Goal: Task Accomplishment & Management: Use online tool/utility

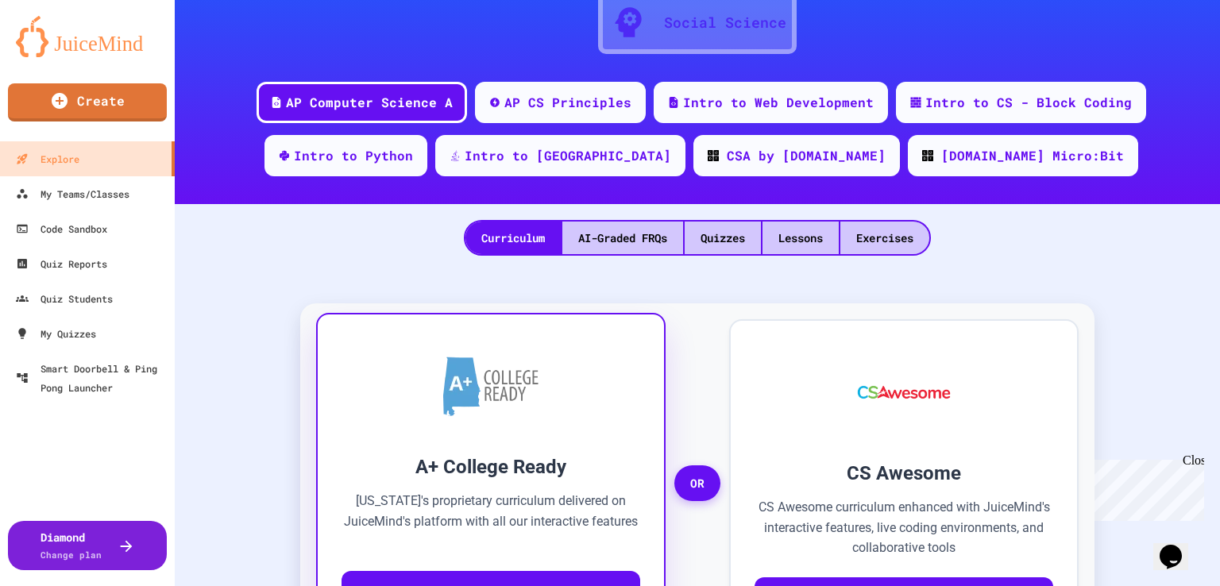
click at [555, 446] on div "A+ College Ready [US_STATE]'s proprietary curriculum delivered on JuiceMind's p…" at bounding box center [491, 477] width 350 height 328
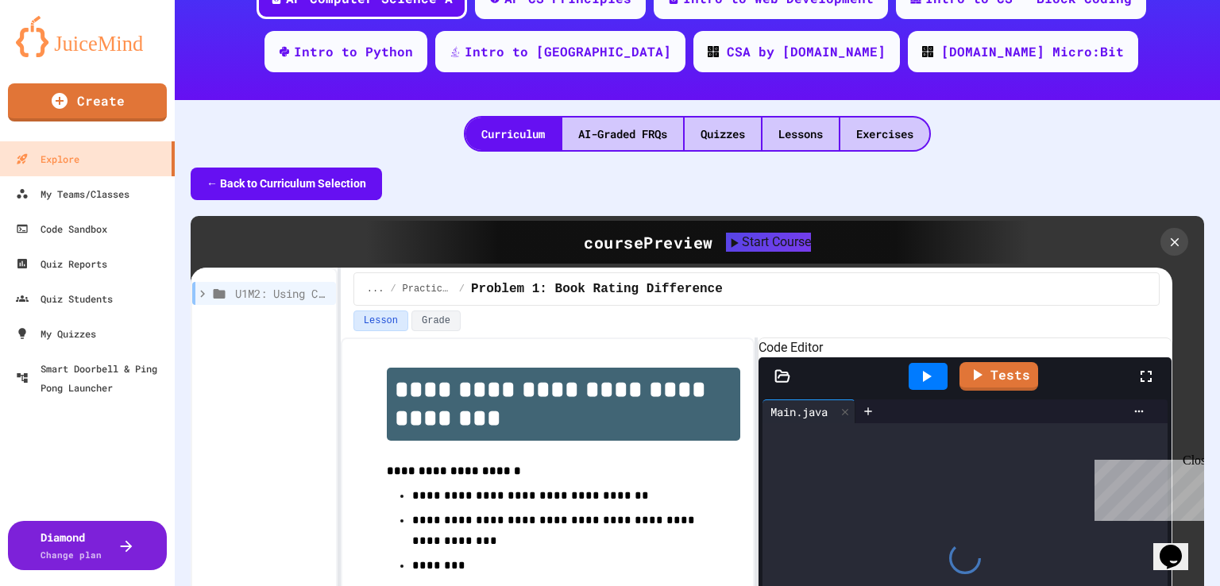
scroll to position [260, 0]
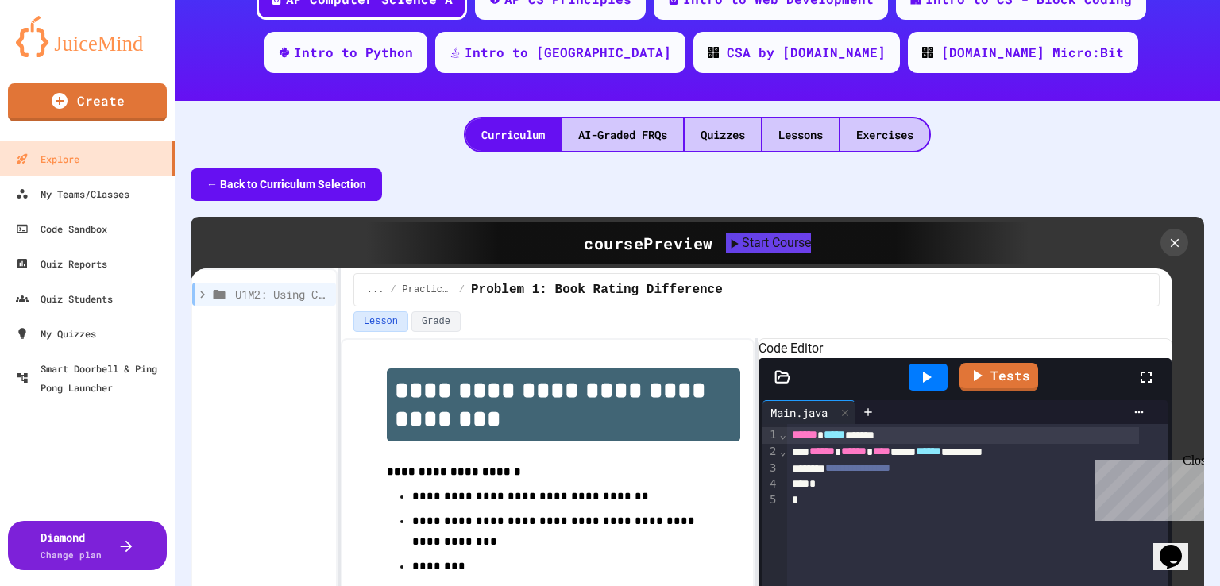
click at [292, 184] on button "← Back to Curriculum Selection" at bounding box center [286, 184] width 191 height 33
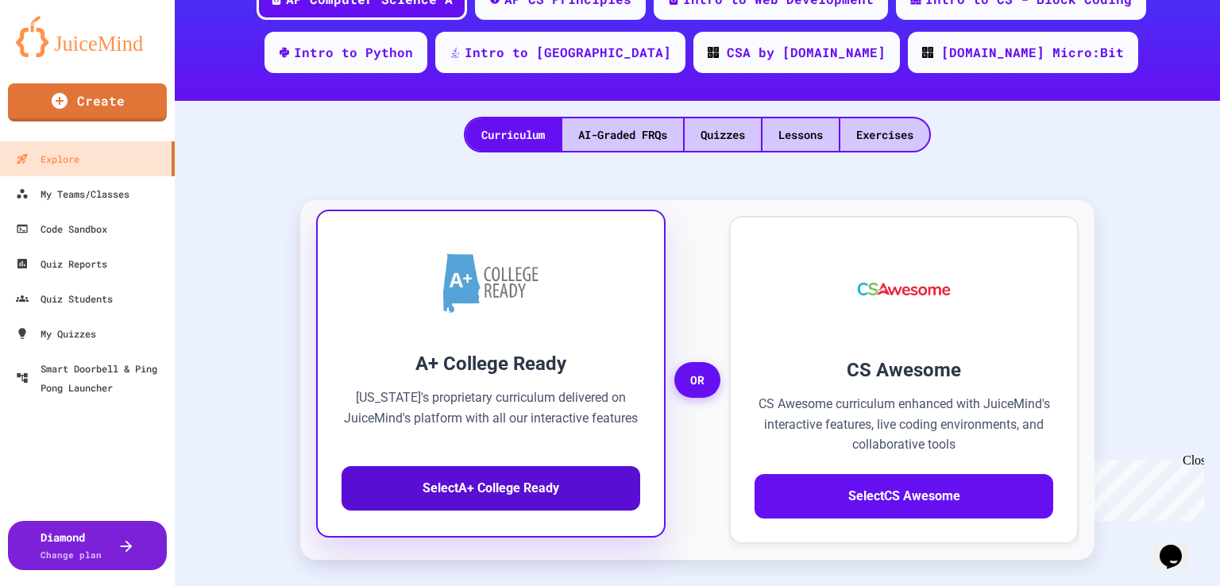
click at [518, 490] on button "Select A+ College Ready" at bounding box center [491, 488] width 299 height 44
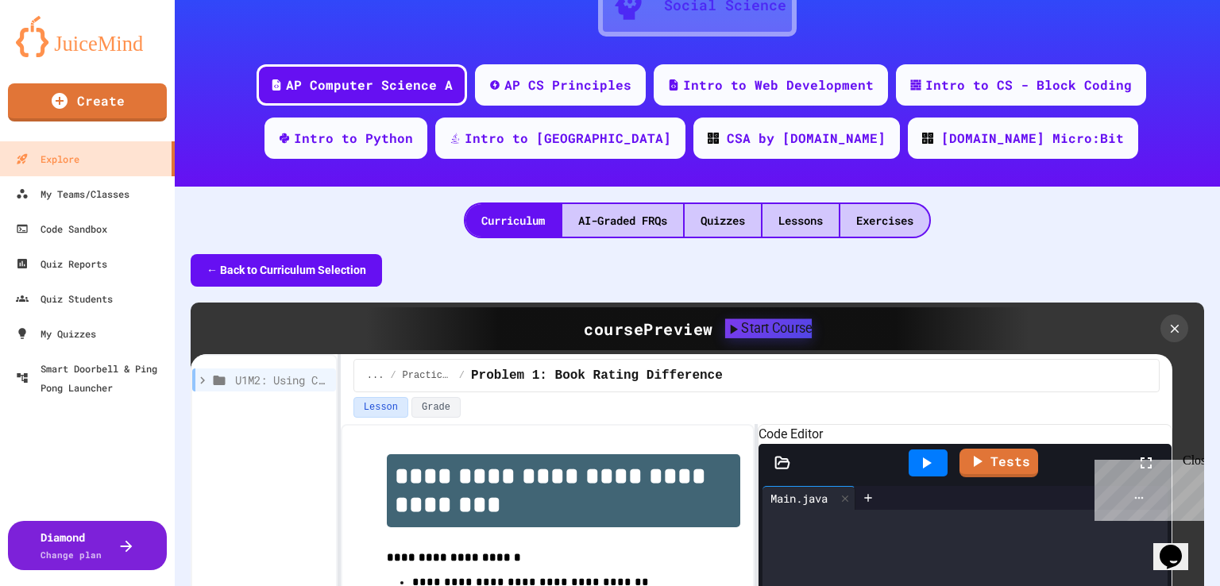
scroll to position [173, 0]
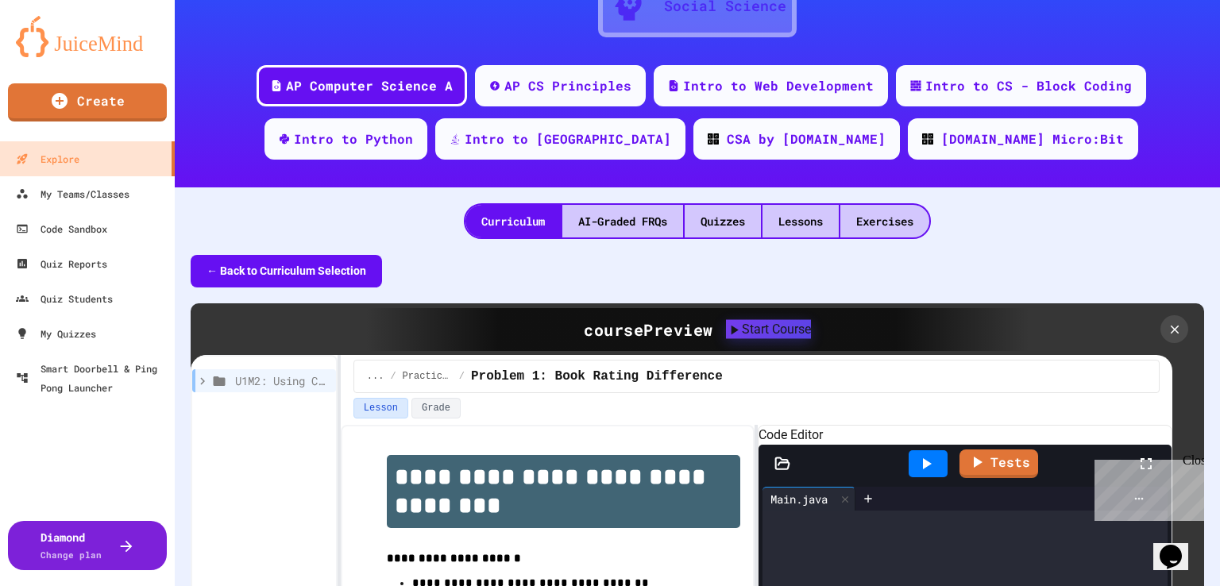
click at [760, 326] on div "Start Course" at bounding box center [768, 328] width 85 height 19
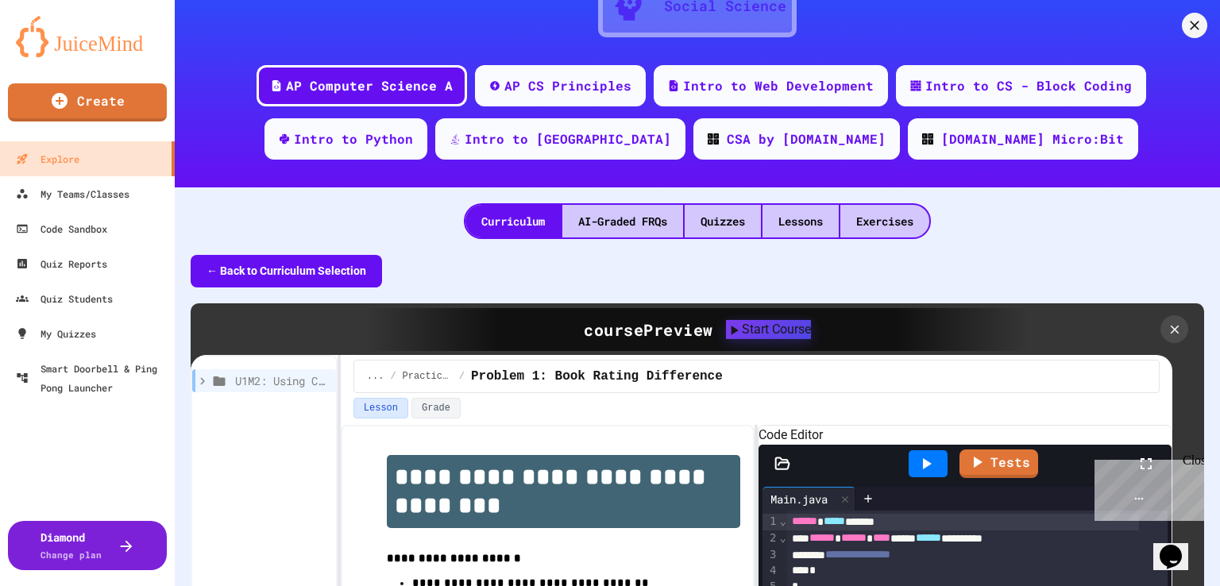
click at [1187, 33] on icon at bounding box center [1195, 25] width 16 height 16
click at [103, 196] on div "My Teams/Classes" at bounding box center [72, 194] width 117 height 20
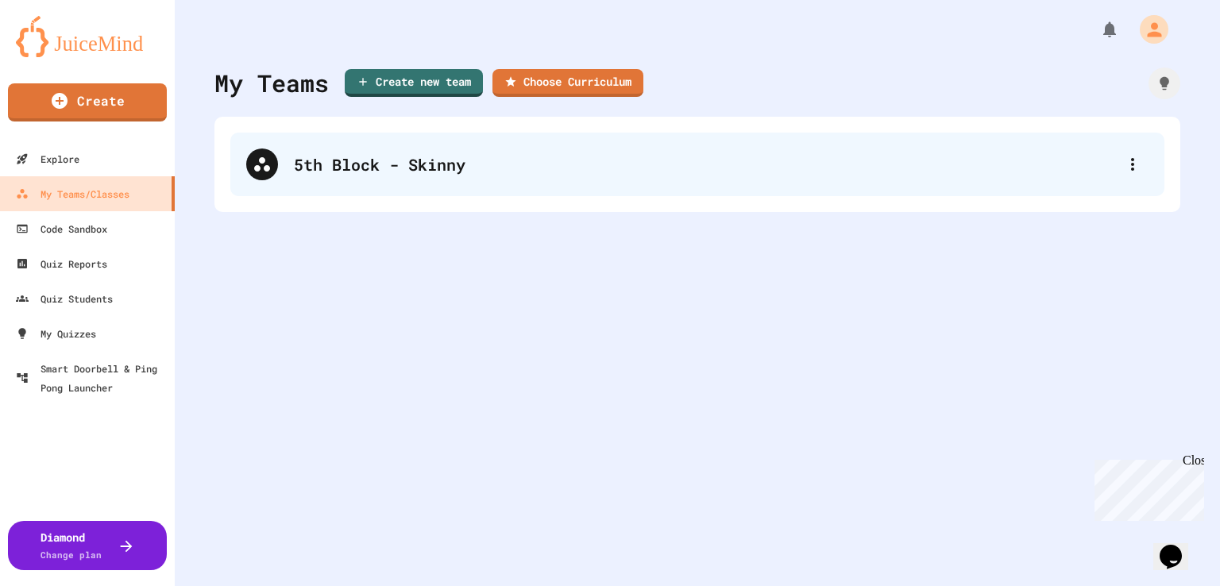
click at [357, 179] on div "5th Block - Skinny" at bounding box center [697, 165] width 934 height 64
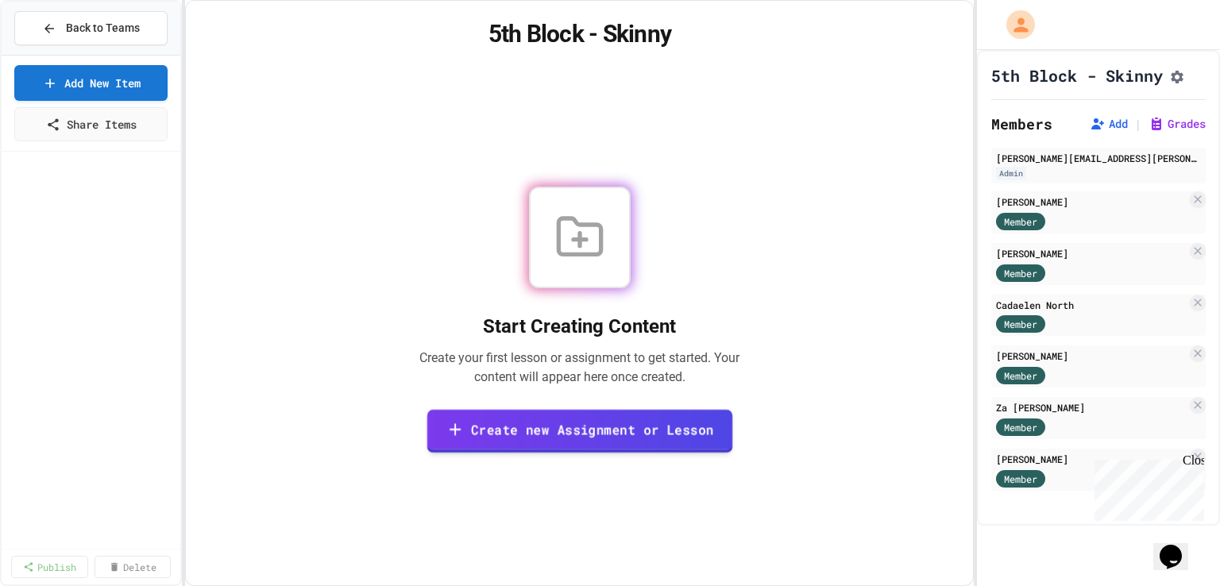
click at [553, 428] on link "Create new Assignment or Lesson" at bounding box center [580, 432] width 306 height 44
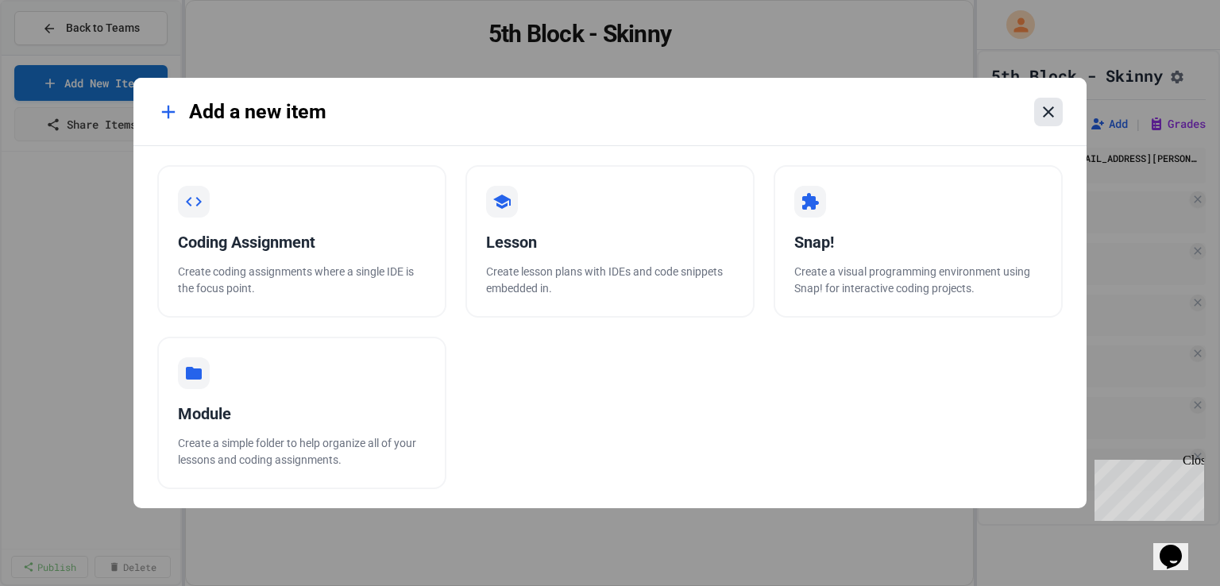
click at [1049, 118] on icon at bounding box center [1048, 111] width 19 height 19
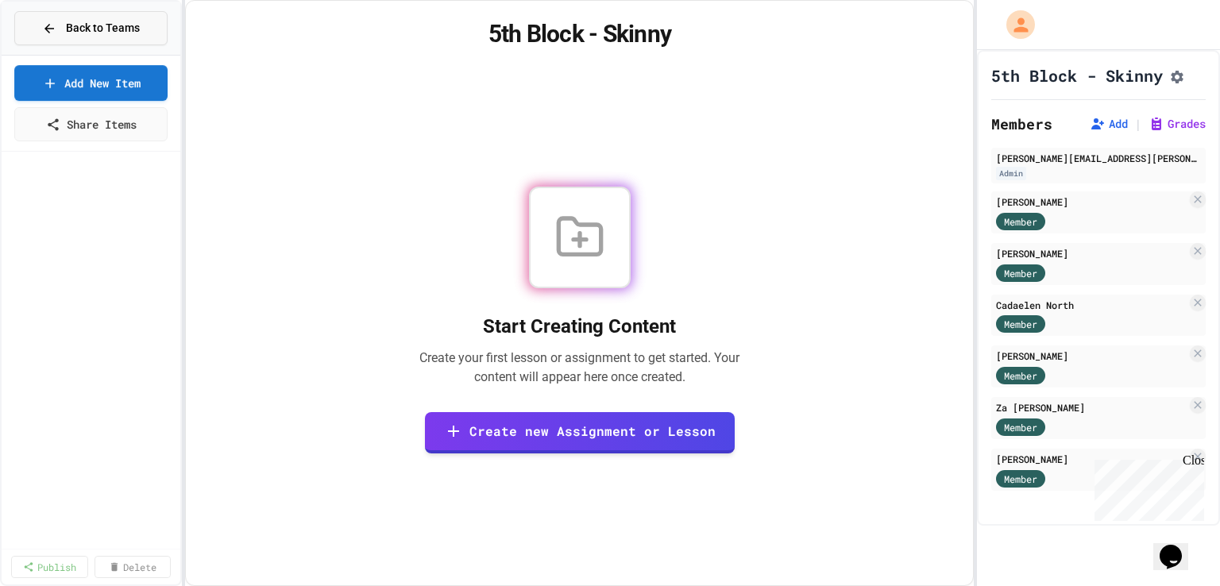
click at [127, 36] on span "Back to Teams" at bounding box center [103, 28] width 74 height 17
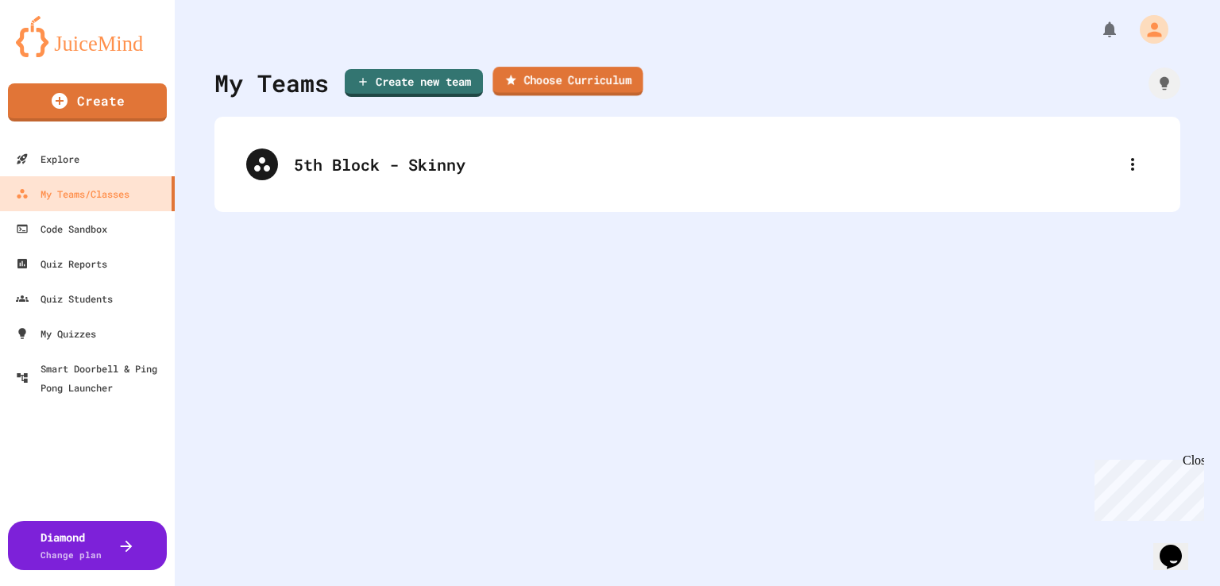
click at [557, 80] on link "Choose Curriculum" at bounding box center [568, 81] width 150 height 29
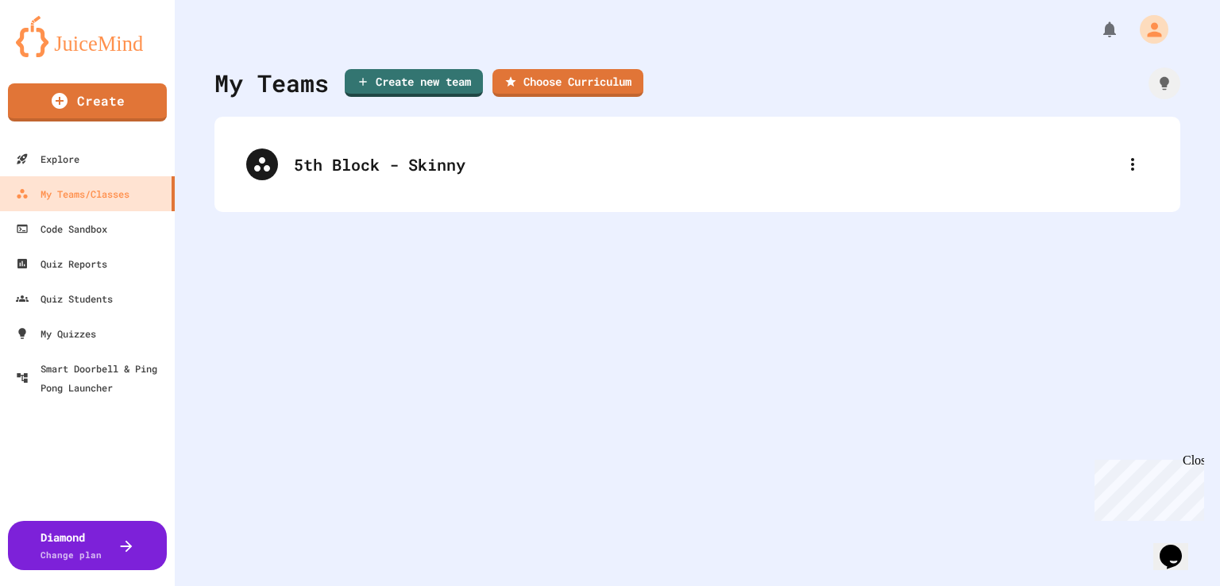
scroll to position [134, 0]
